Goal: Task Accomplishment & Management: Use online tool/utility

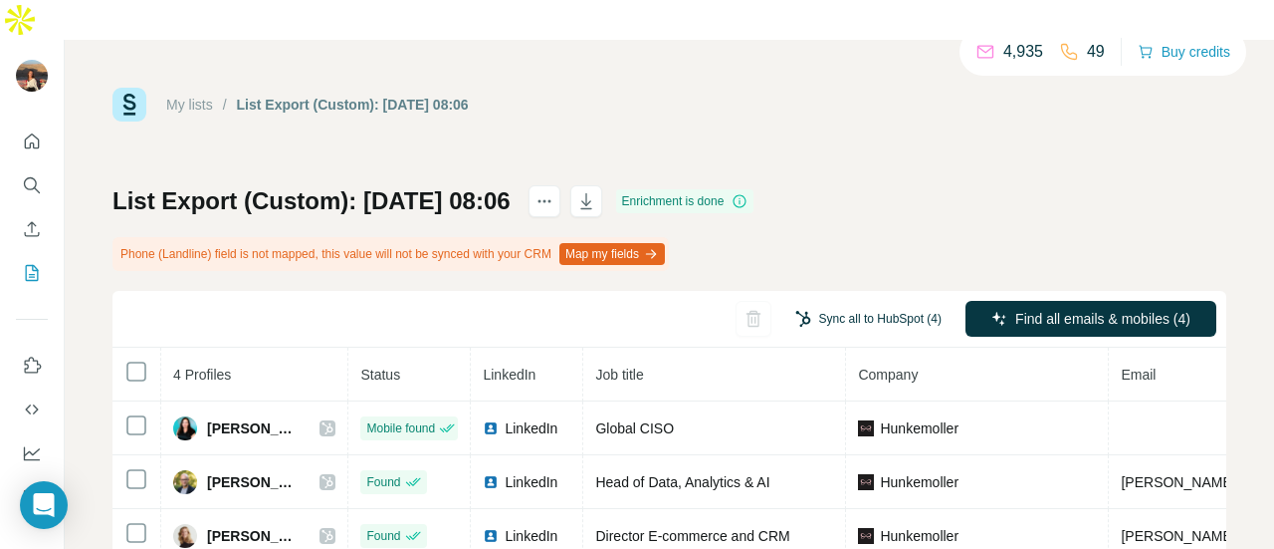
scroll to position [85, 0]
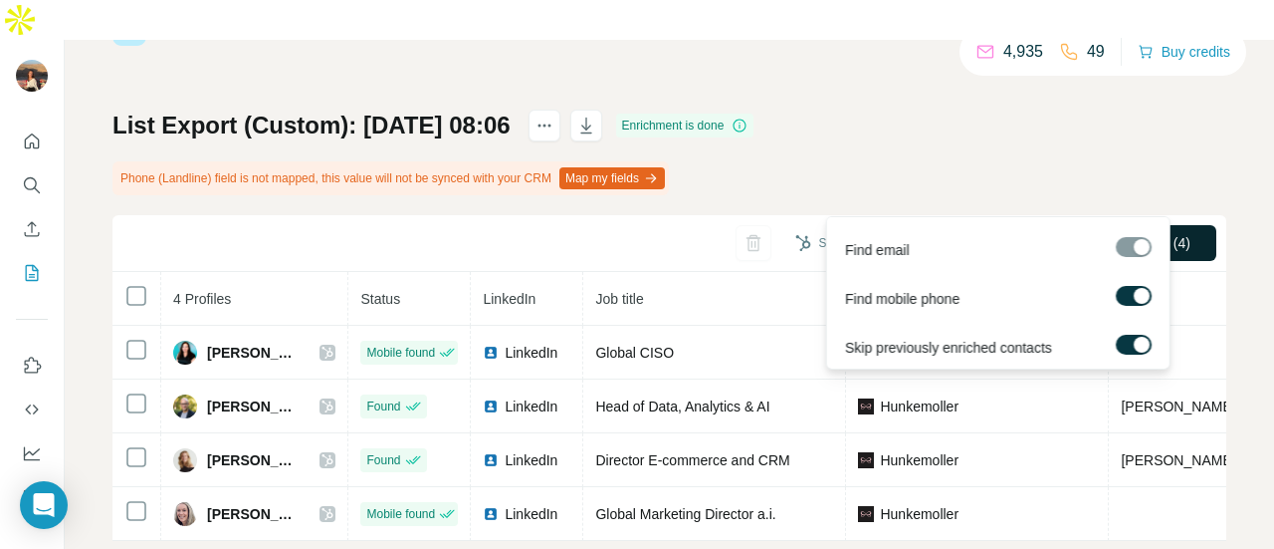
click at [992, 235] on icon "button" at bounding box center [1000, 243] width 16 height 16
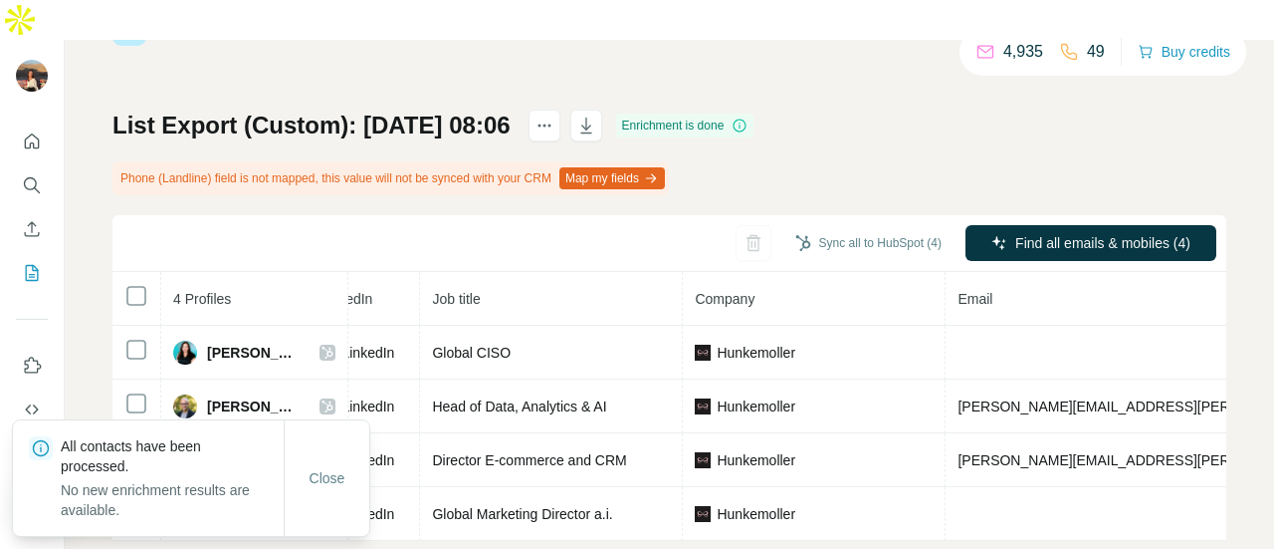
scroll to position [0, 166]
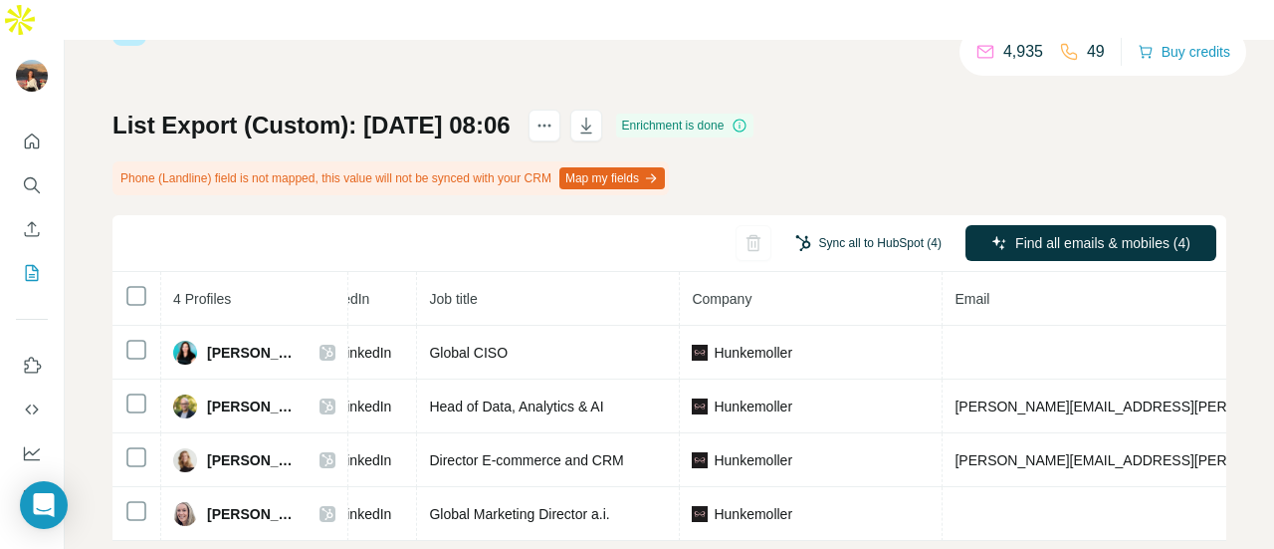
click at [832, 228] on button "Sync all to HubSpot (4)" at bounding box center [869, 243] width 174 height 30
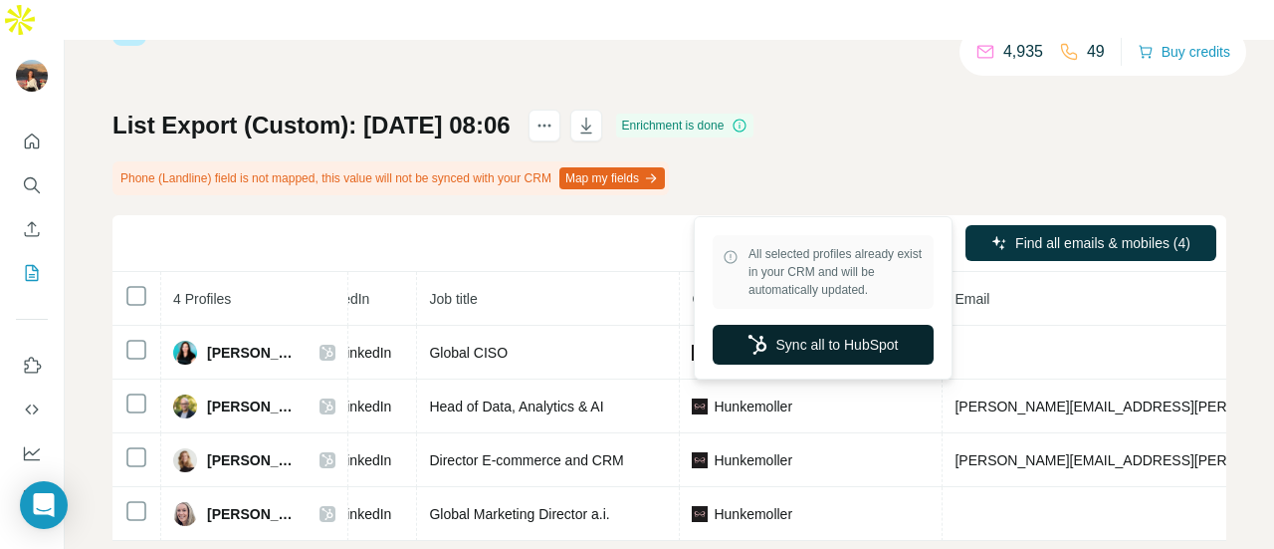
click at [779, 330] on button "Sync all to HubSpot" at bounding box center [823, 345] width 221 height 40
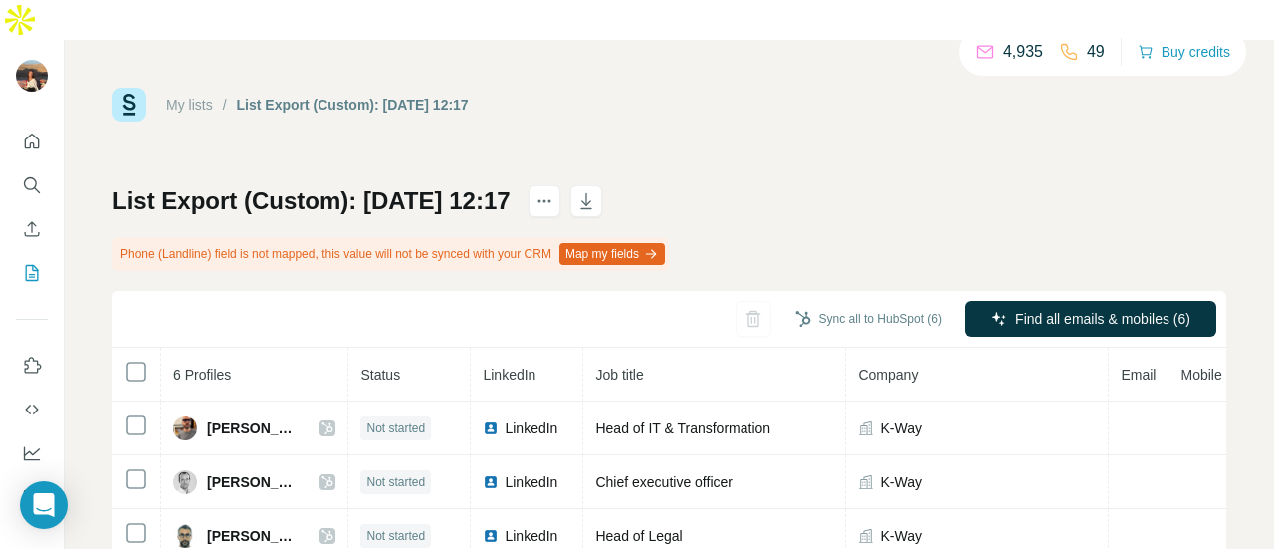
click at [922, 185] on div "List Export (Custom): 02/09/2025 12:17 Phone (Landline) field is not mapped, th…" at bounding box center [670, 454] width 1114 height 539
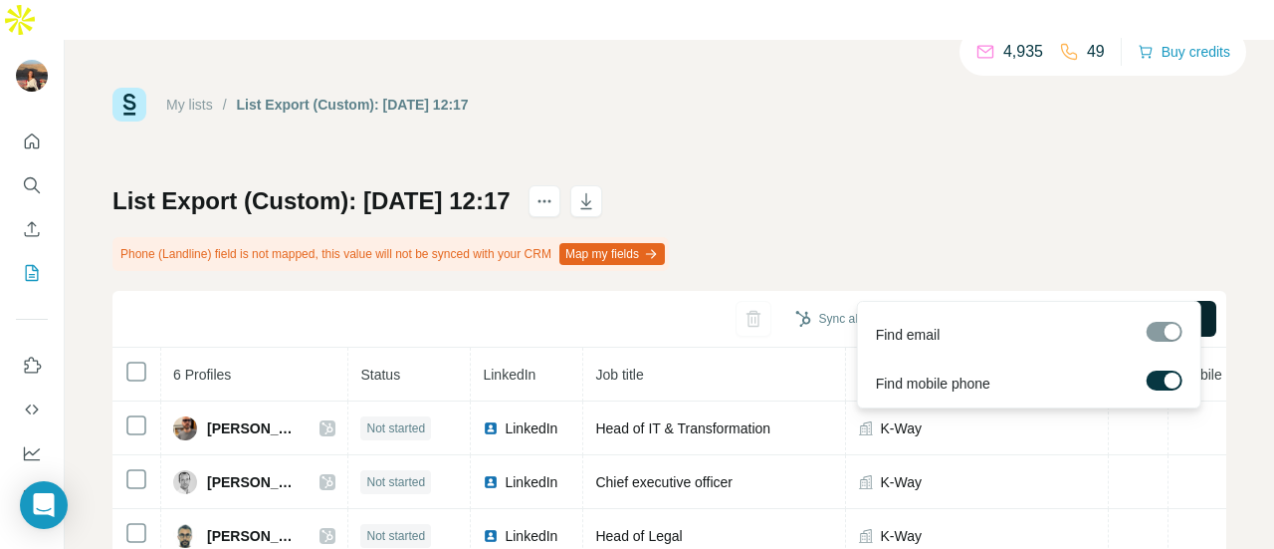
click at [1016, 309] on span "Find all emails & mobiles (6)" at bounding box center [1103, 319] width 175 height 20
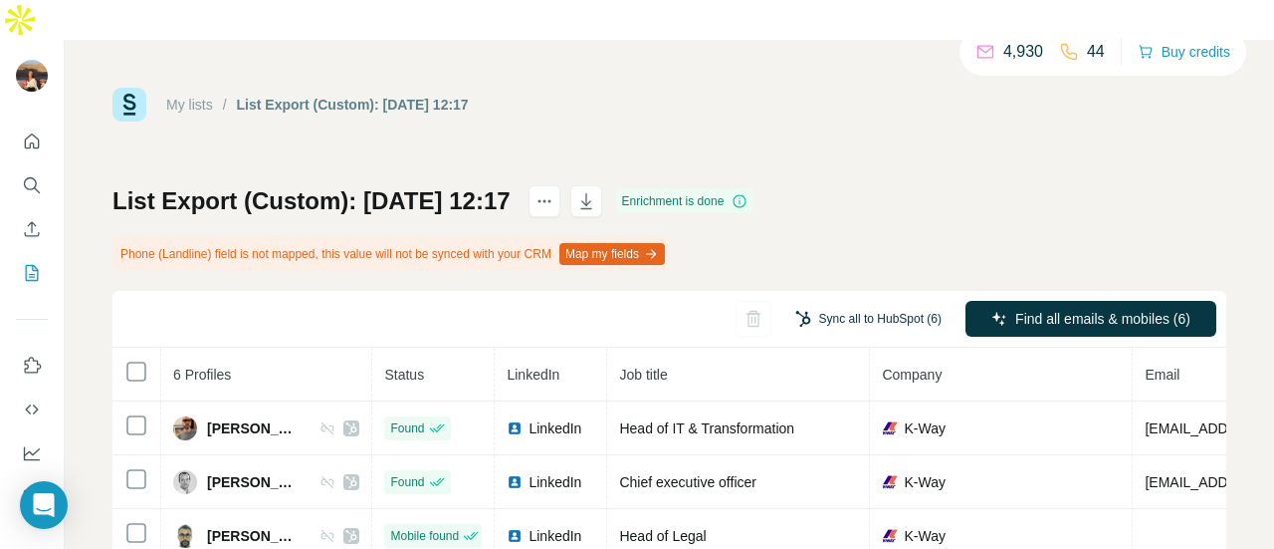
click at [814, 304] on button "Sync all to HubSpot (6)" at bounding box center [869, 319] width 174 height 30
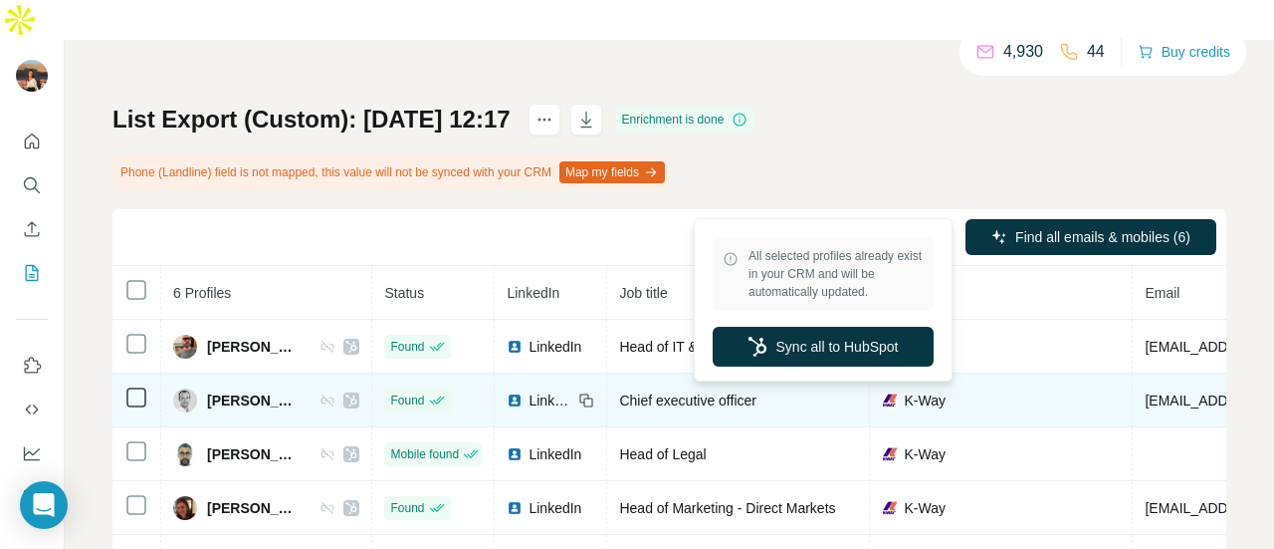
scroll to position [83, 0]
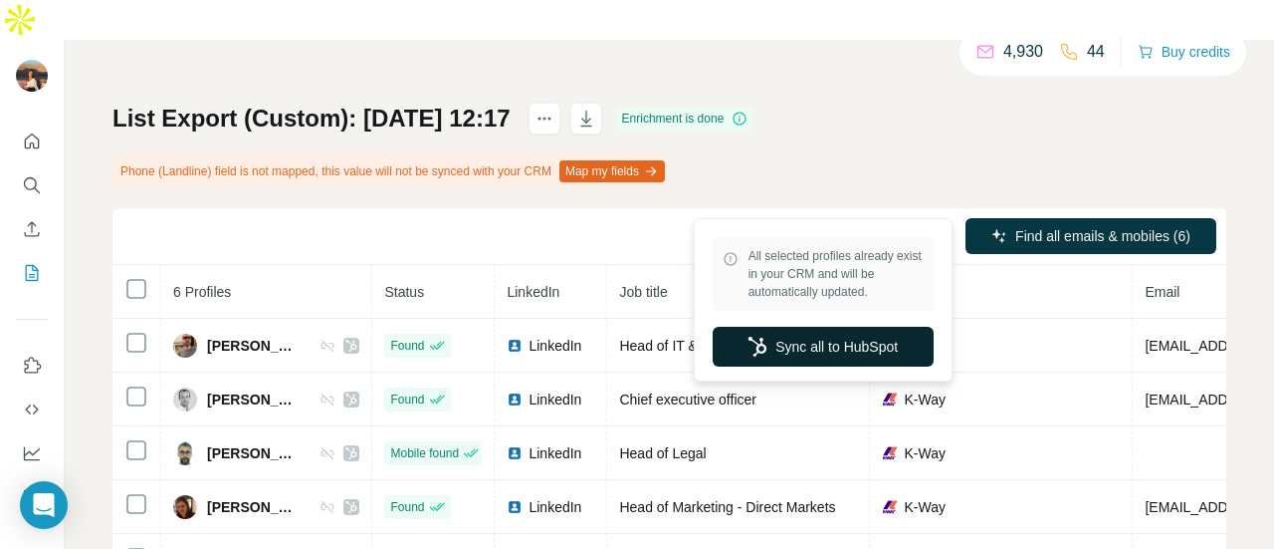
click at [786, 342] on button "Sync all to HubSpot" at bounding box center [823, 347] width 221 height 40
